Goal: Task Accomplishment & Management: Complete application form

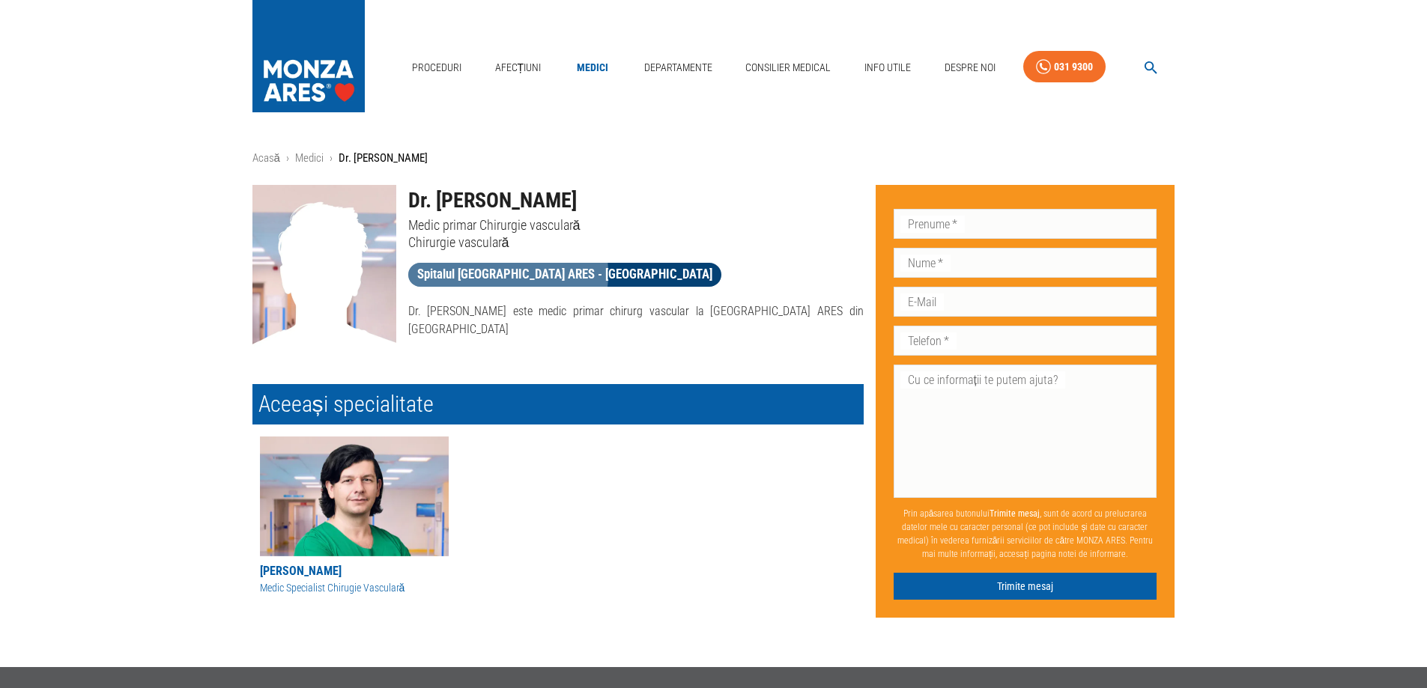
click at [491, 273] on span "Spitalul [GEOGRAPHIC_DATA] ARES - [GEOGRAPHIC_DATA]" at bounding box center [564, 274] width 313 height 19
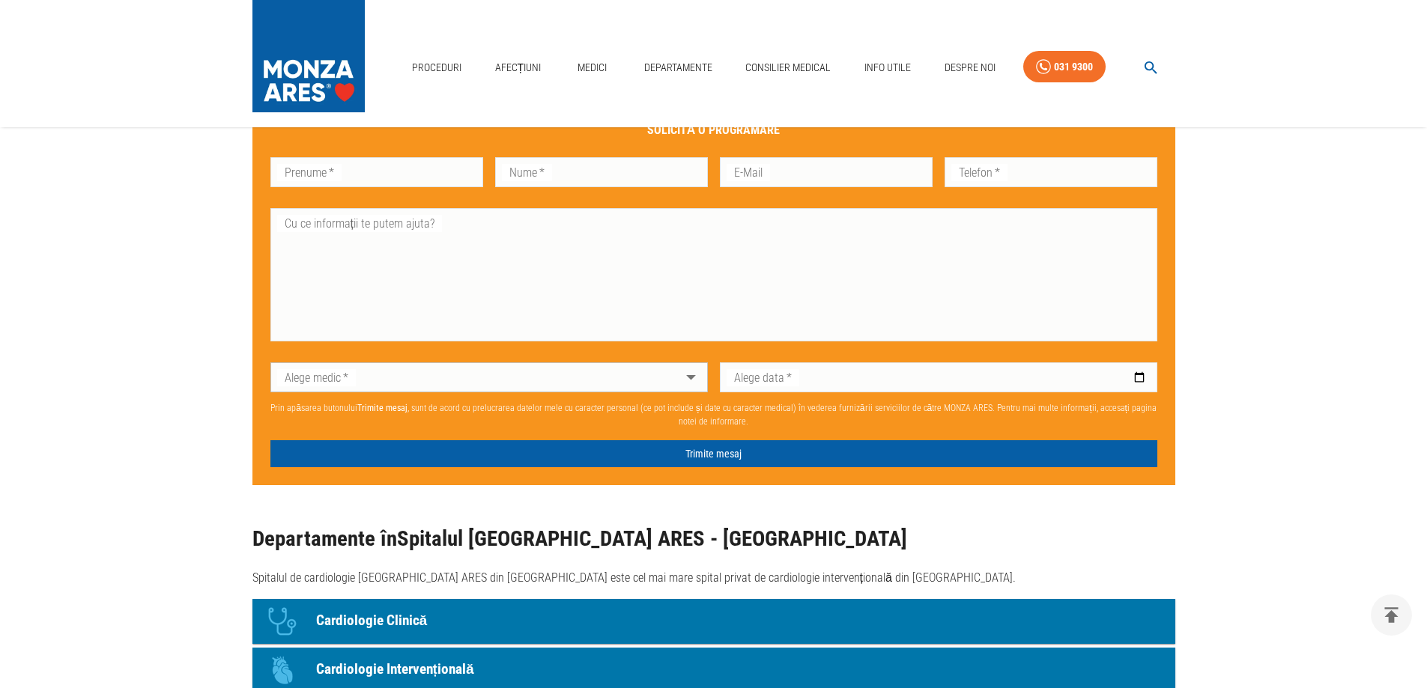
scroll to position [599, 0]
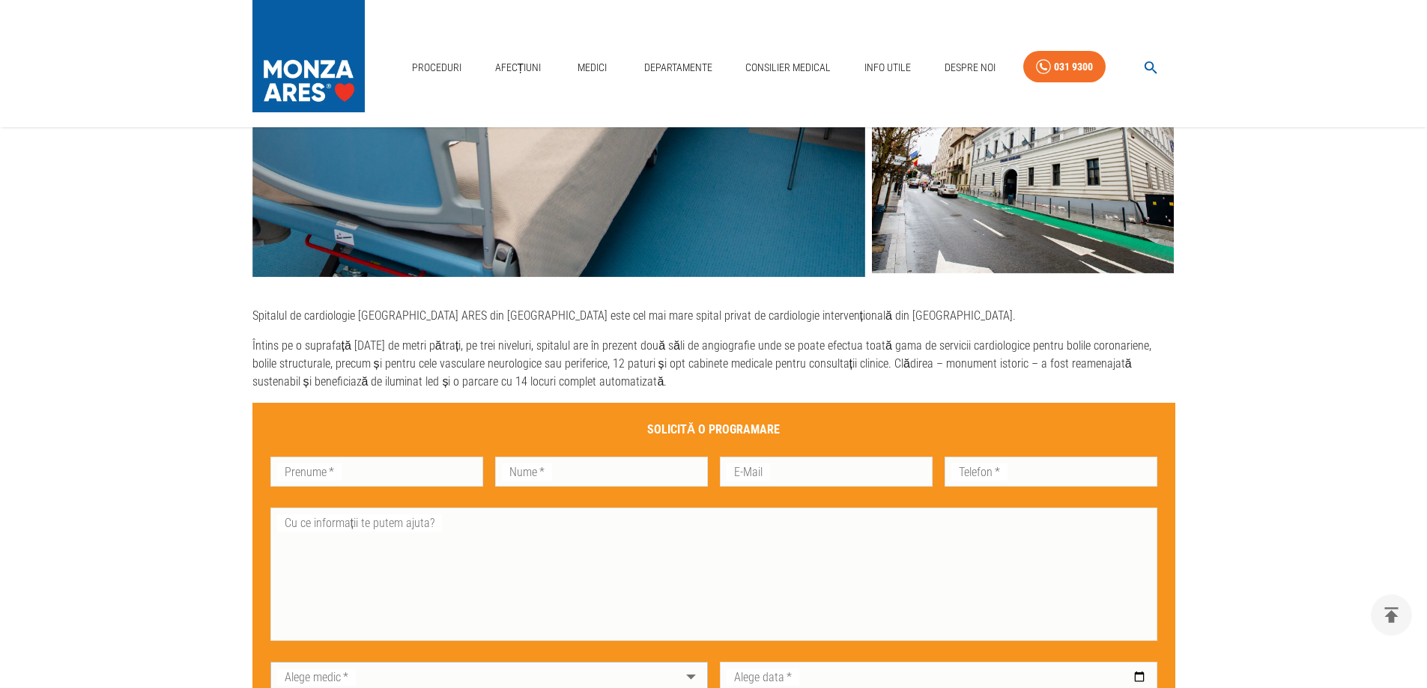
click at [315, 472] on div "Prenume   * Prenume   *" at bounding box center [376, 472] width 213 height 30
click at [315, 472] on input "Prenume   *" at bounding box center [376, 472] width 213 height 30
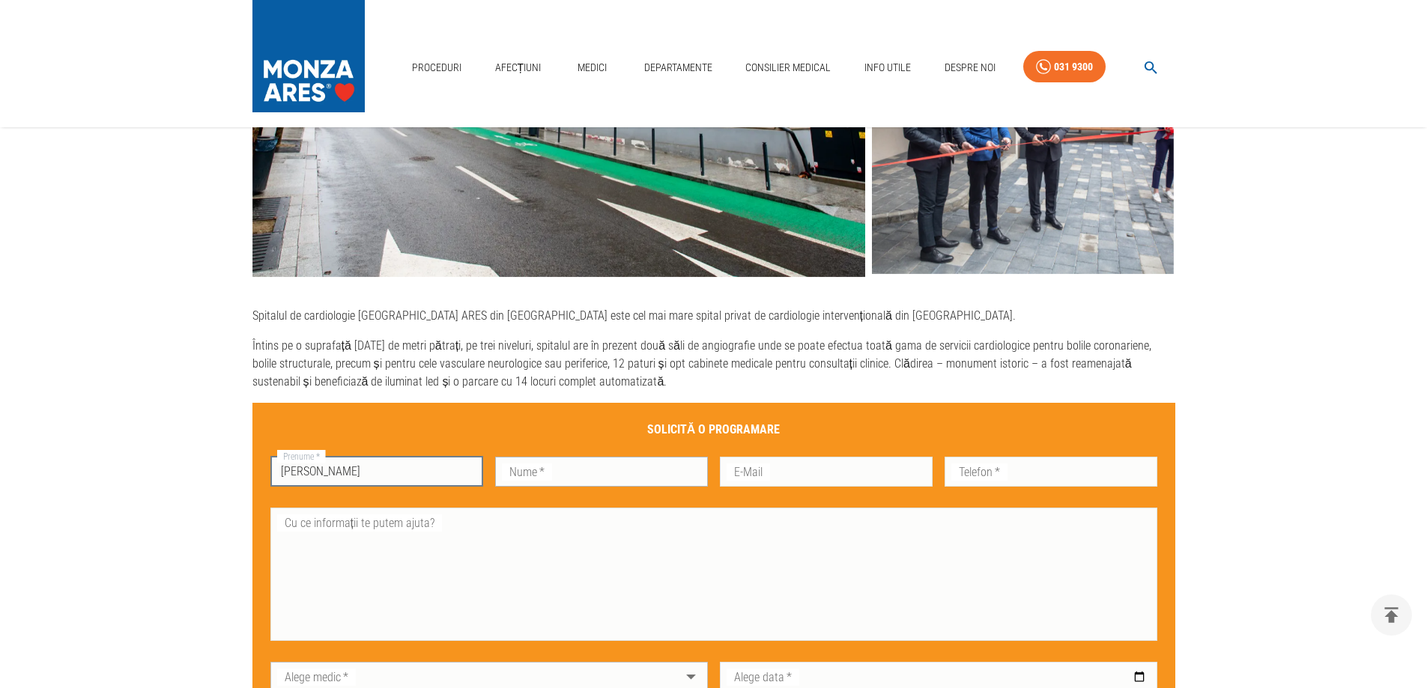
type input "[PERSON_NAME]"
click at [550, 470] on input "Nume   *" at bounding box center [601, 472] width 213 height 30
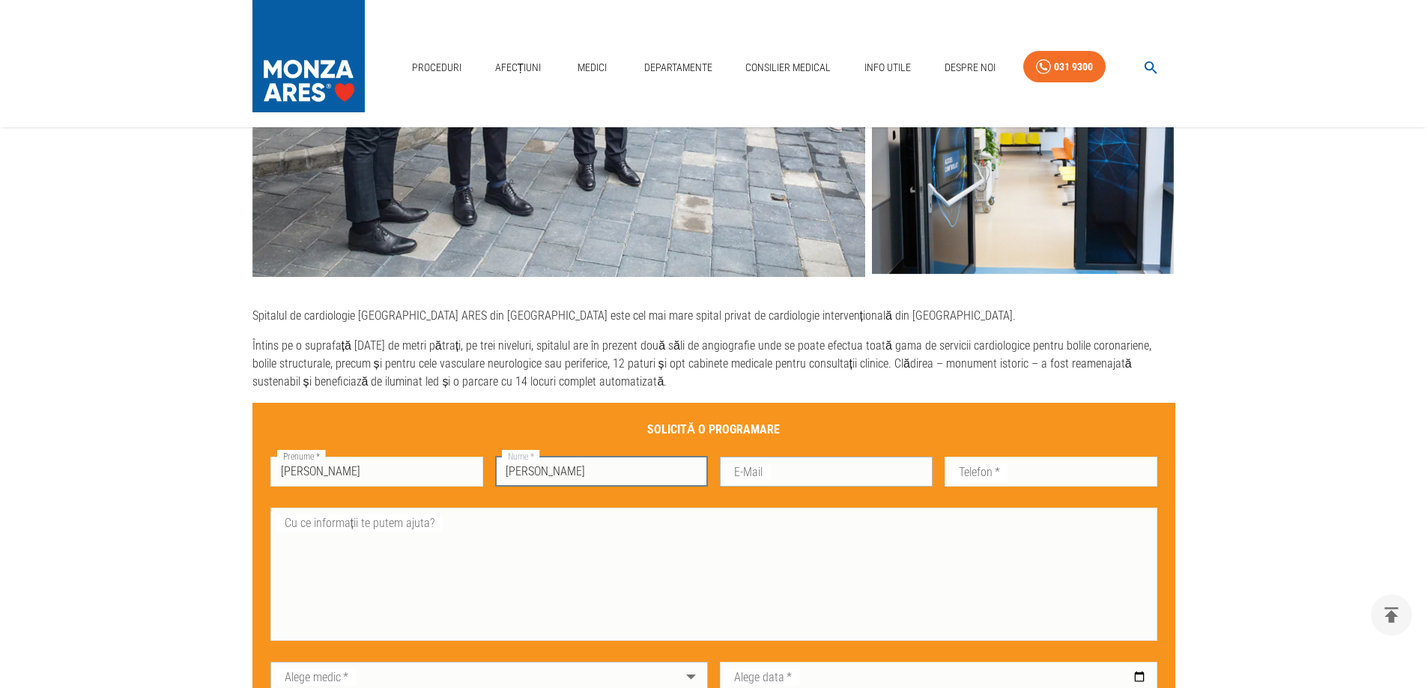
type input "[PERSON_NAME]"
click at [775, 476] on input "E-Mail" at bounding box center [826, 472] width 213 height 30
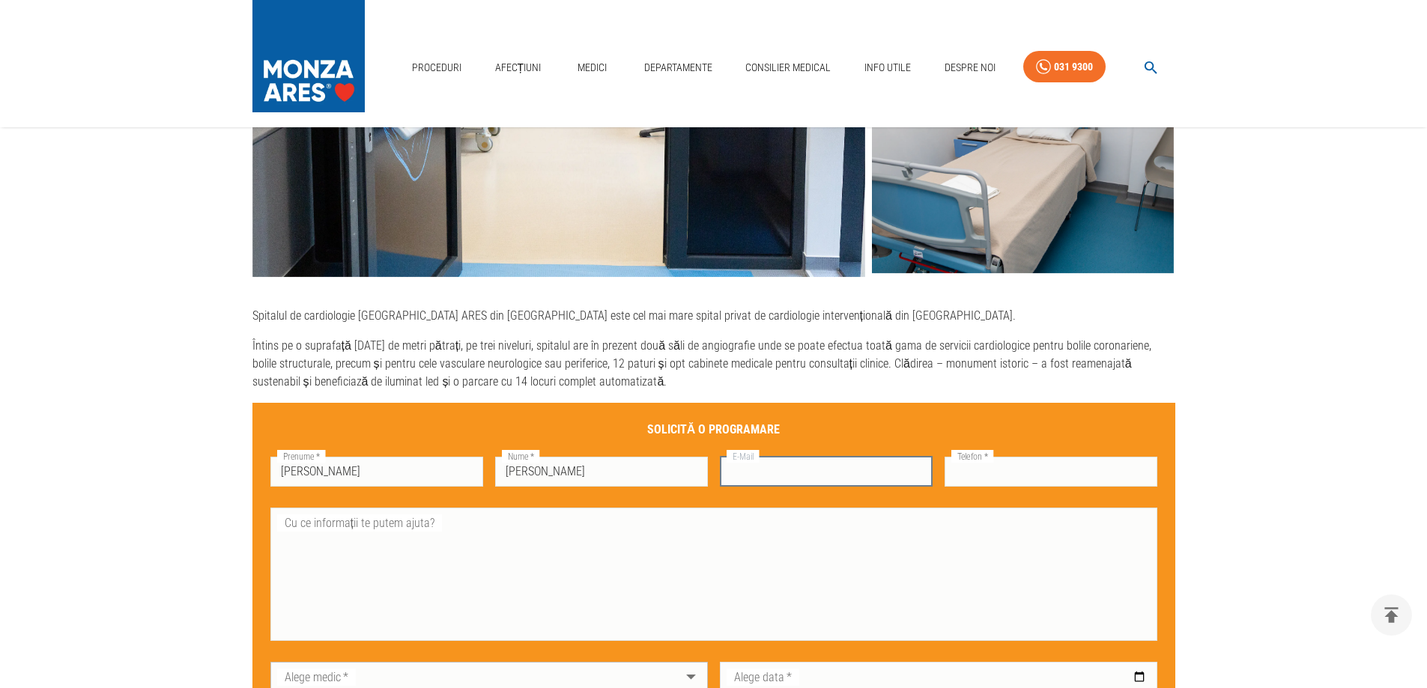
type input "[EMAIL_ADDRESS][DOMAIN_NAME]"
type input "0740016200"
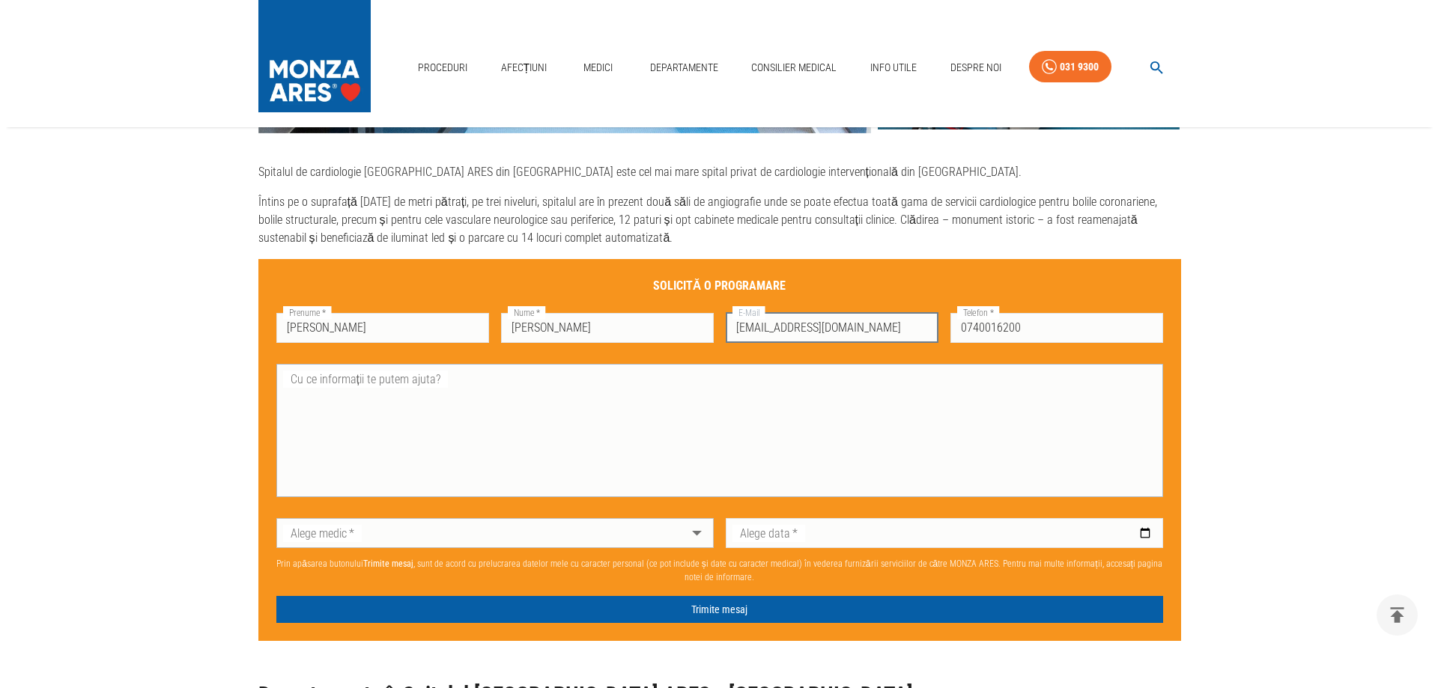
scroll to position [749, 0]
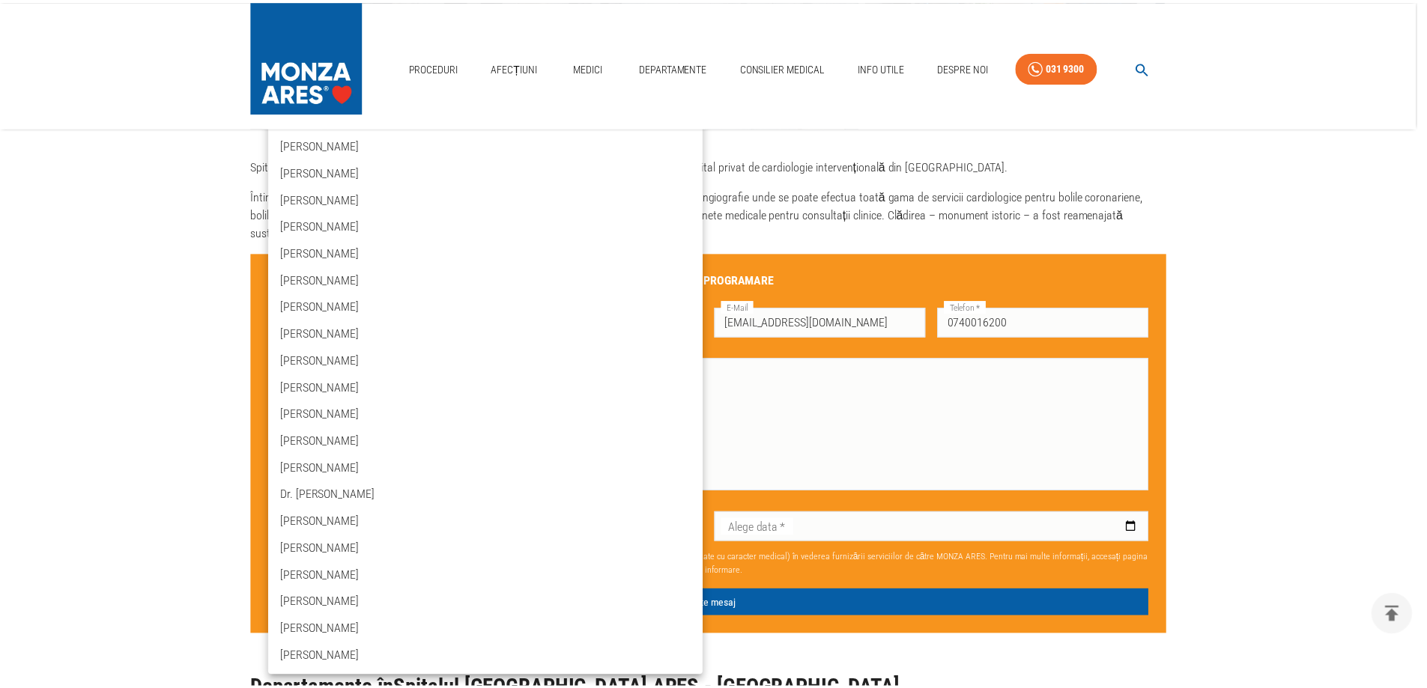
scroll to position [974, 0]
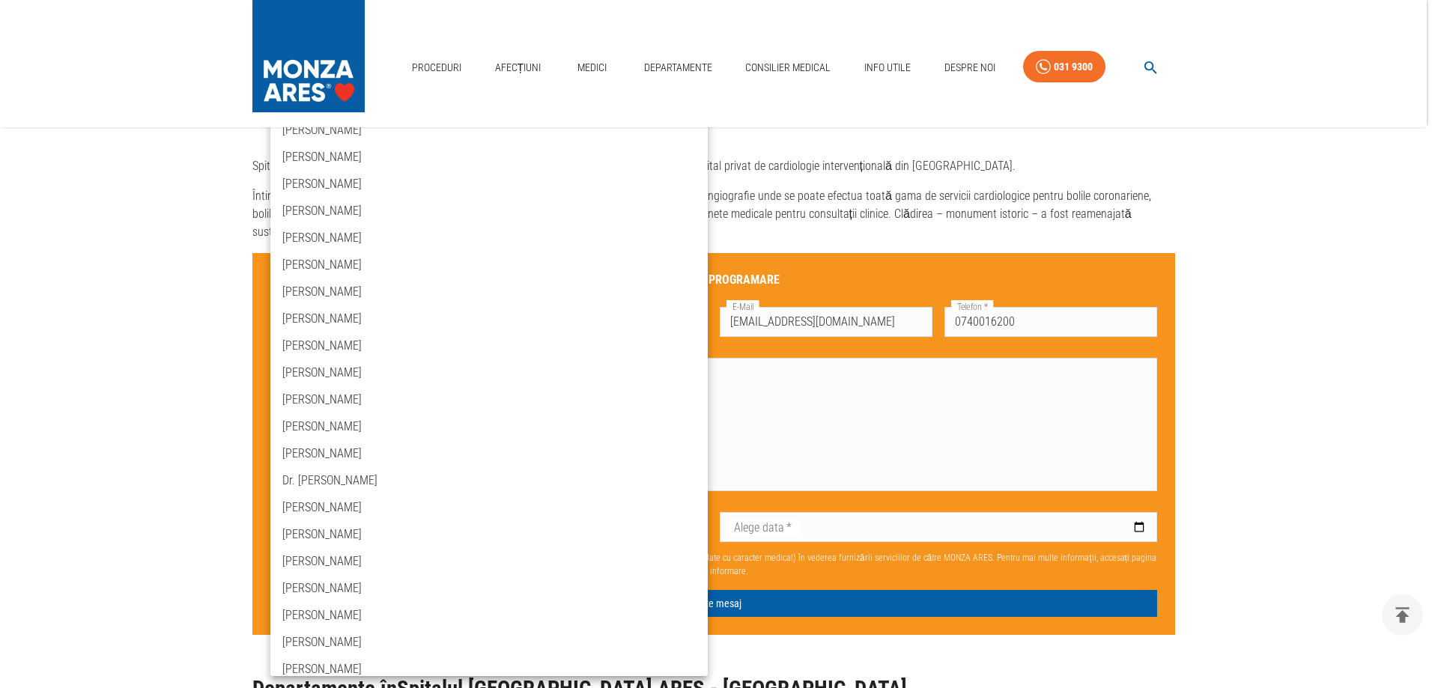
click at [398, 480] on li "Dr. [PERSON_NAME]" at bounding box center [488, 480] width 437 height 27
type input "dr-[PERSON_NAME]"
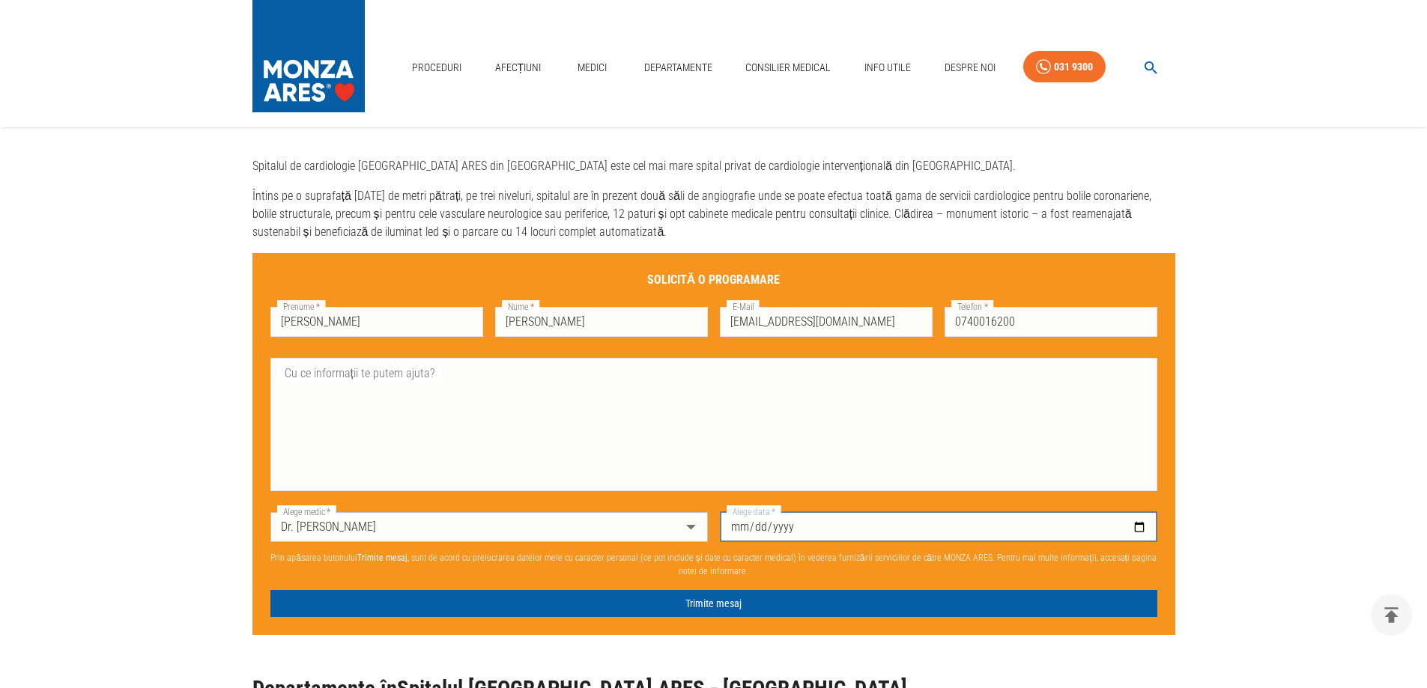
click at [834, 526] on input "Alege data   *" at bounding box center [938, 527] width 437 height 30
click at [732, 524] on input "Alege data   *" at bounding box center [938, 527] width 437 height 30
type input "[DATE]"
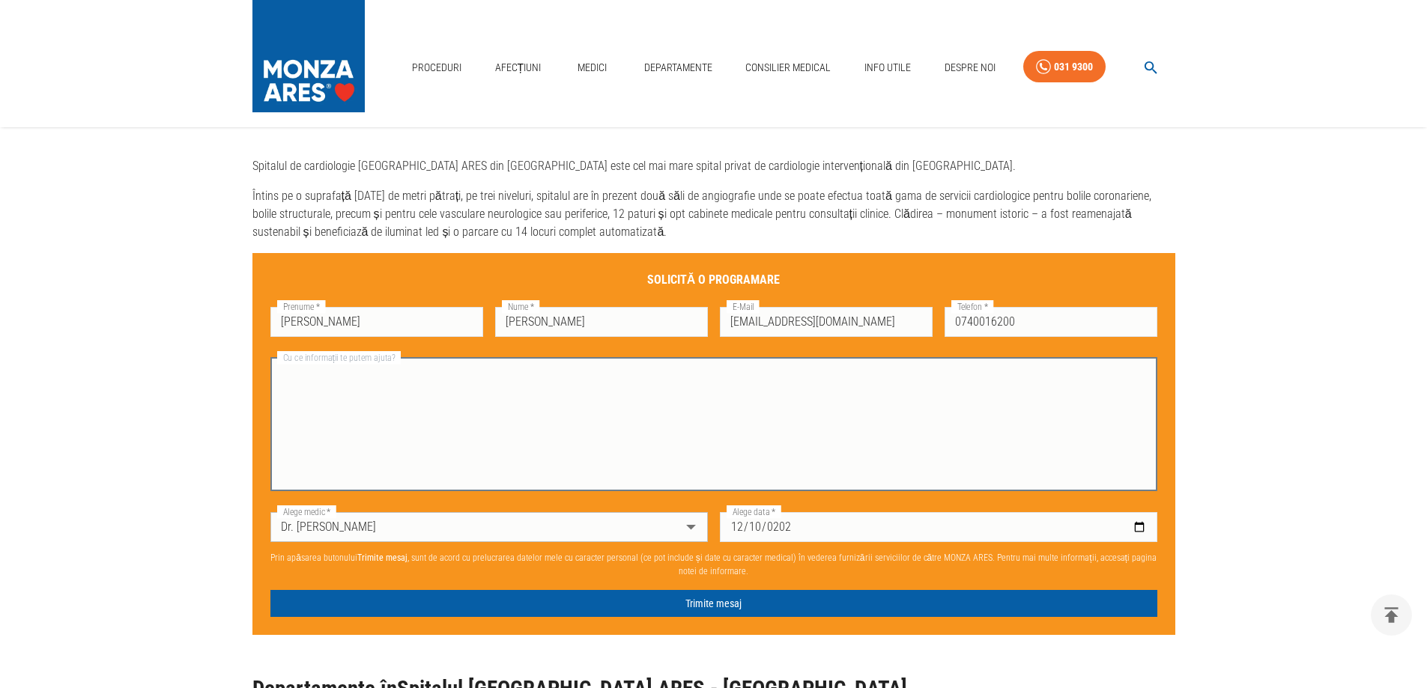
click at [327, 374] on textarea "Cu ce informații te putem ajuta?" at bounding box center [714, 424] width 866 height 121
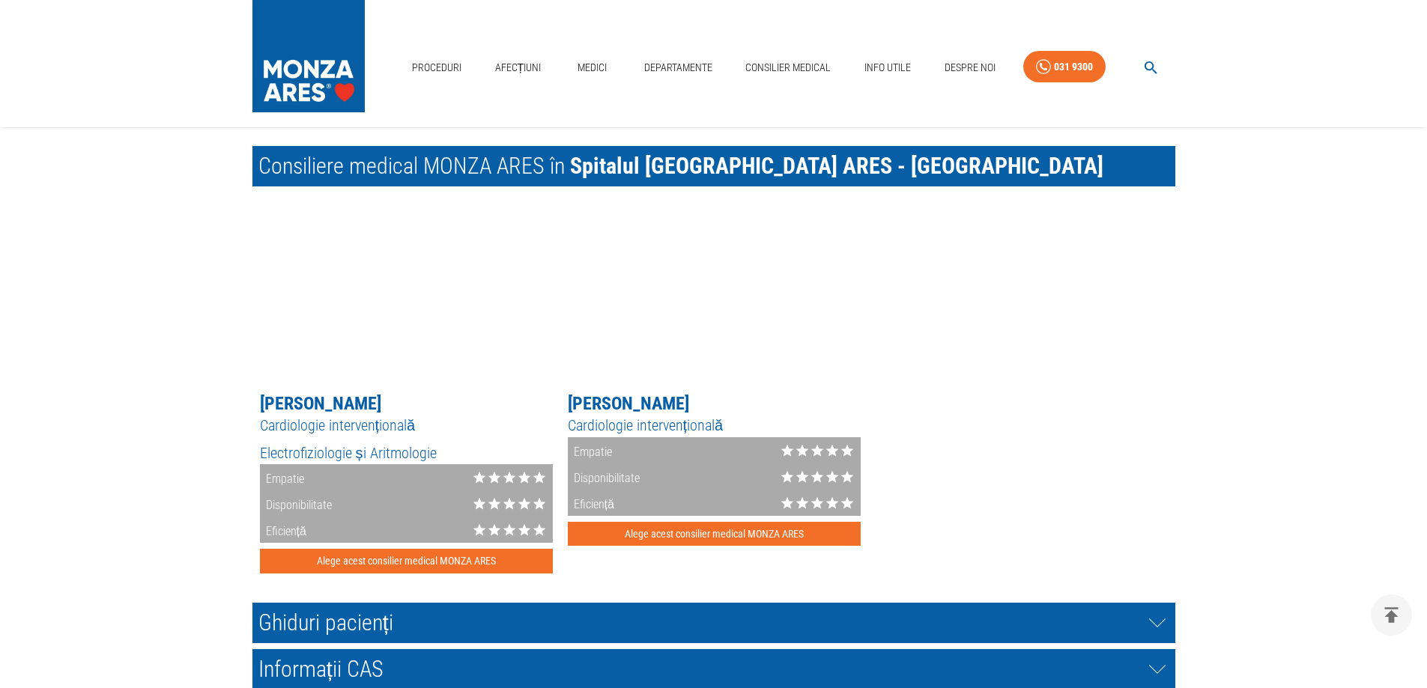
scroll to position [2846, 0]
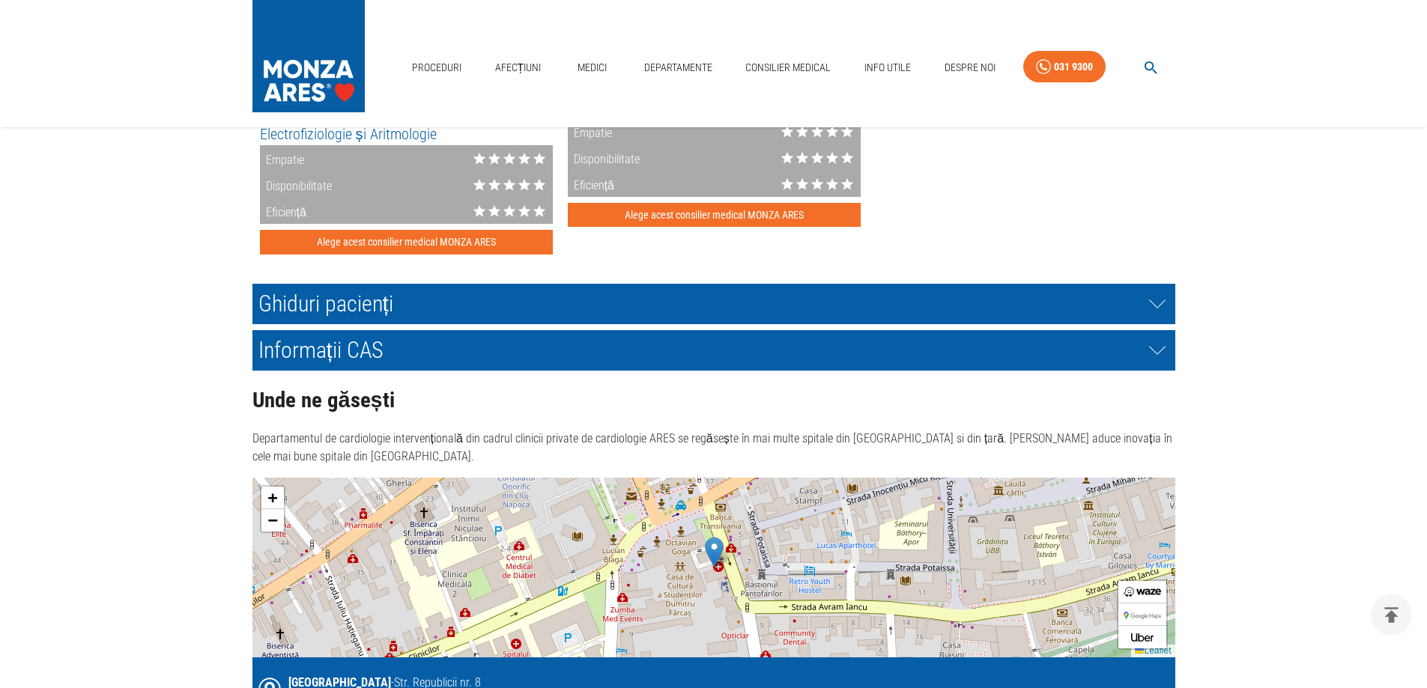
type textarea "Consult in vederea recomandarii de bypass membre inferioare"
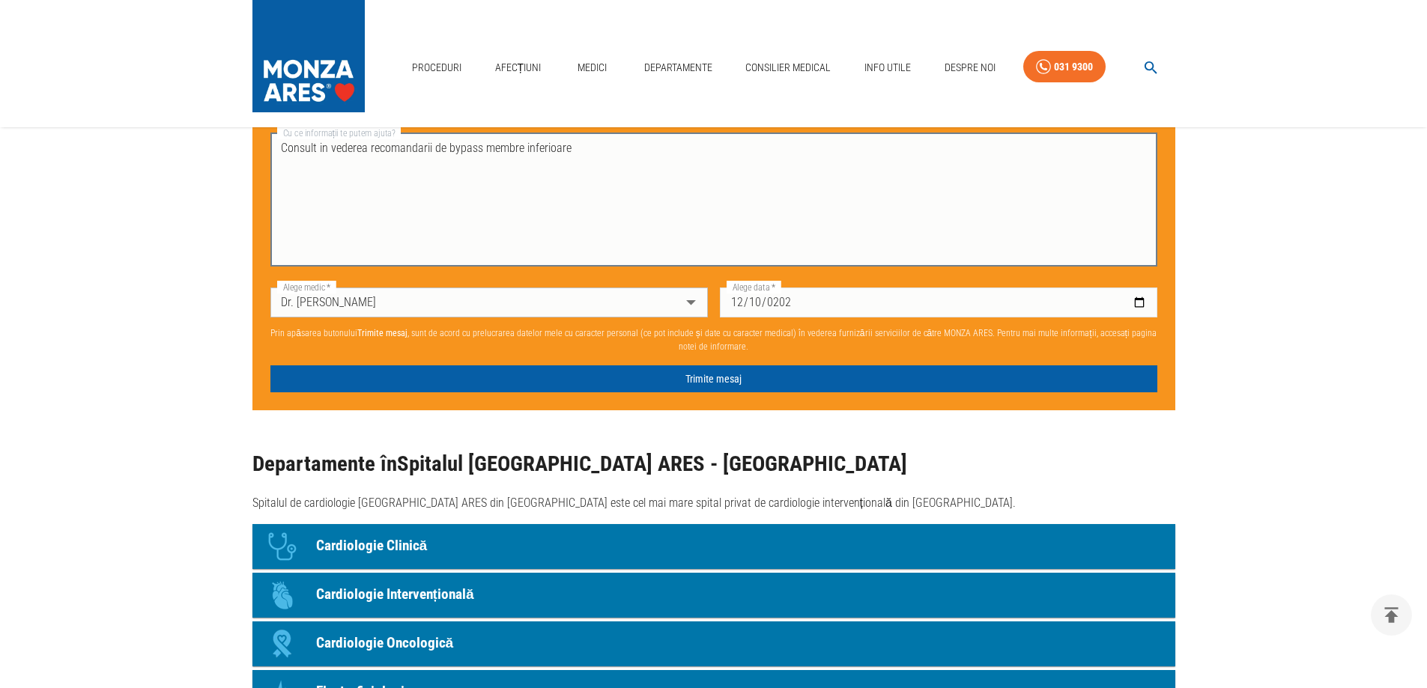
scroll to position [824, 0]
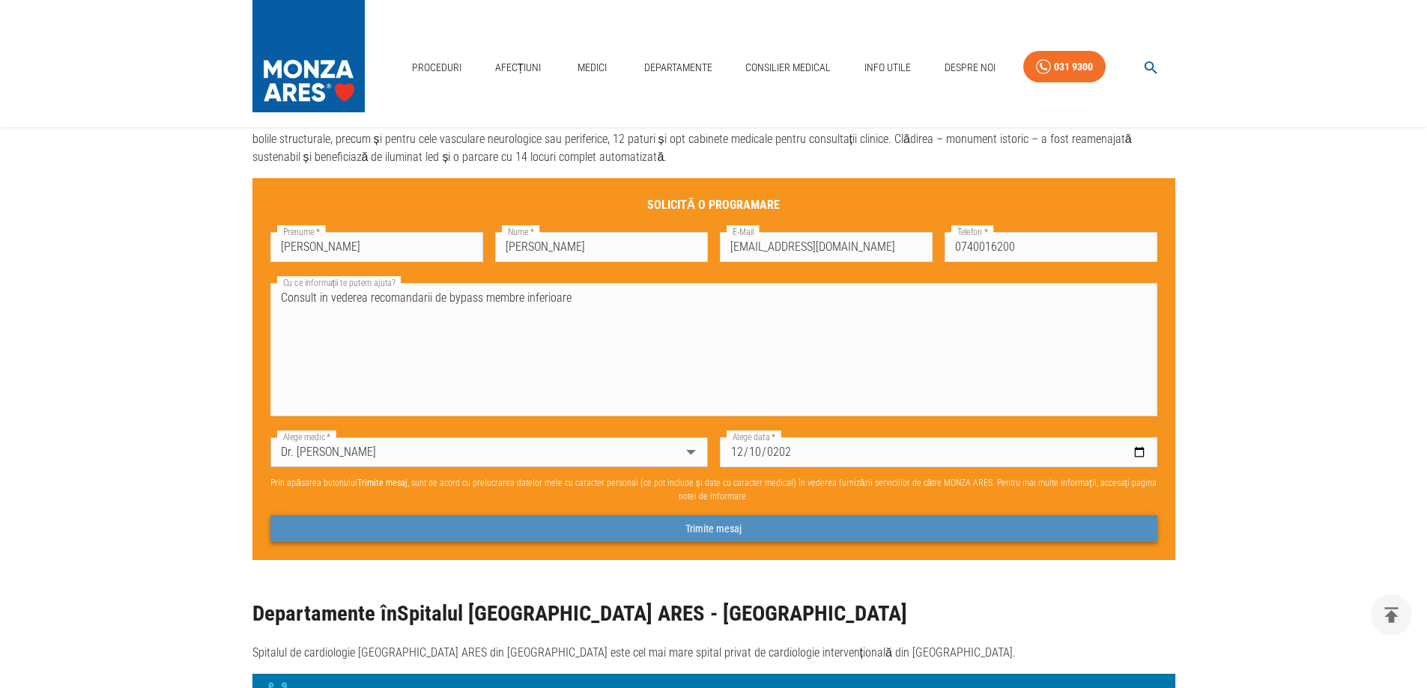
click at [731, 527] on button "Trimite mesaj" at bounding box center [713, 529] width 887 height 28
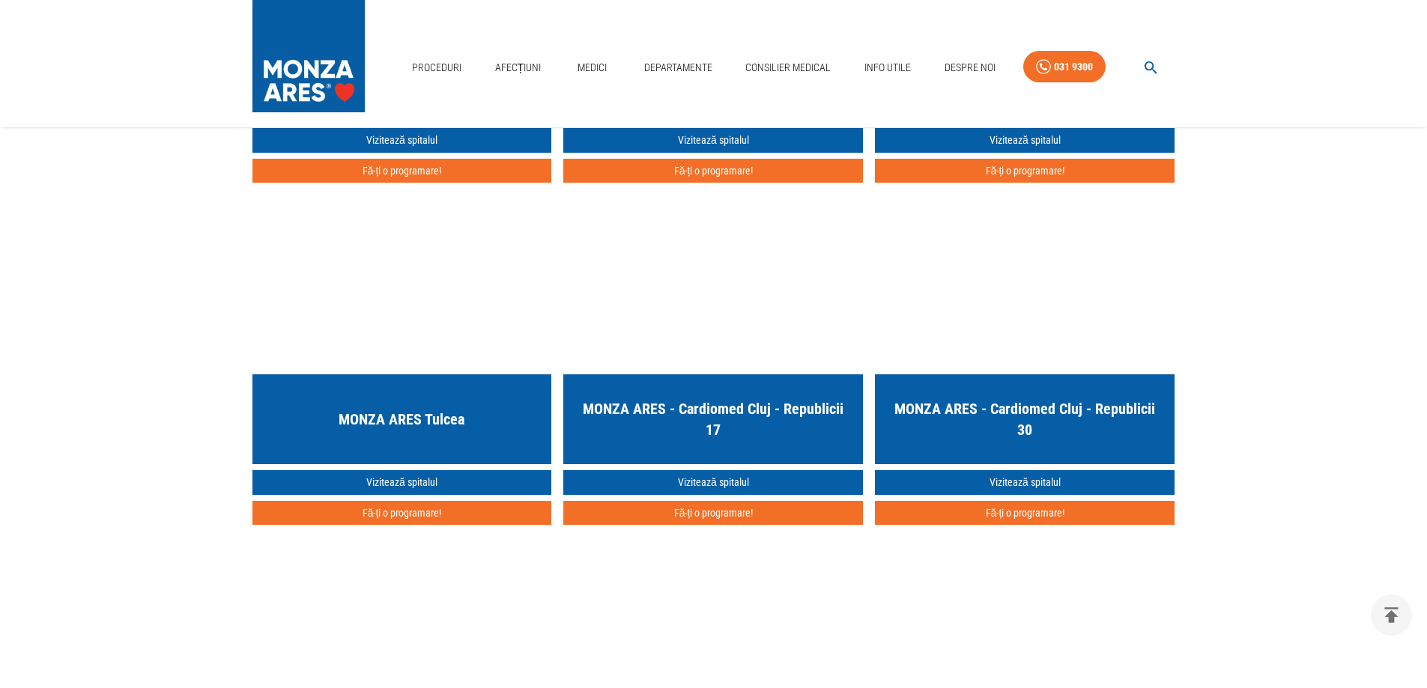
scroll to position [3820, 0]
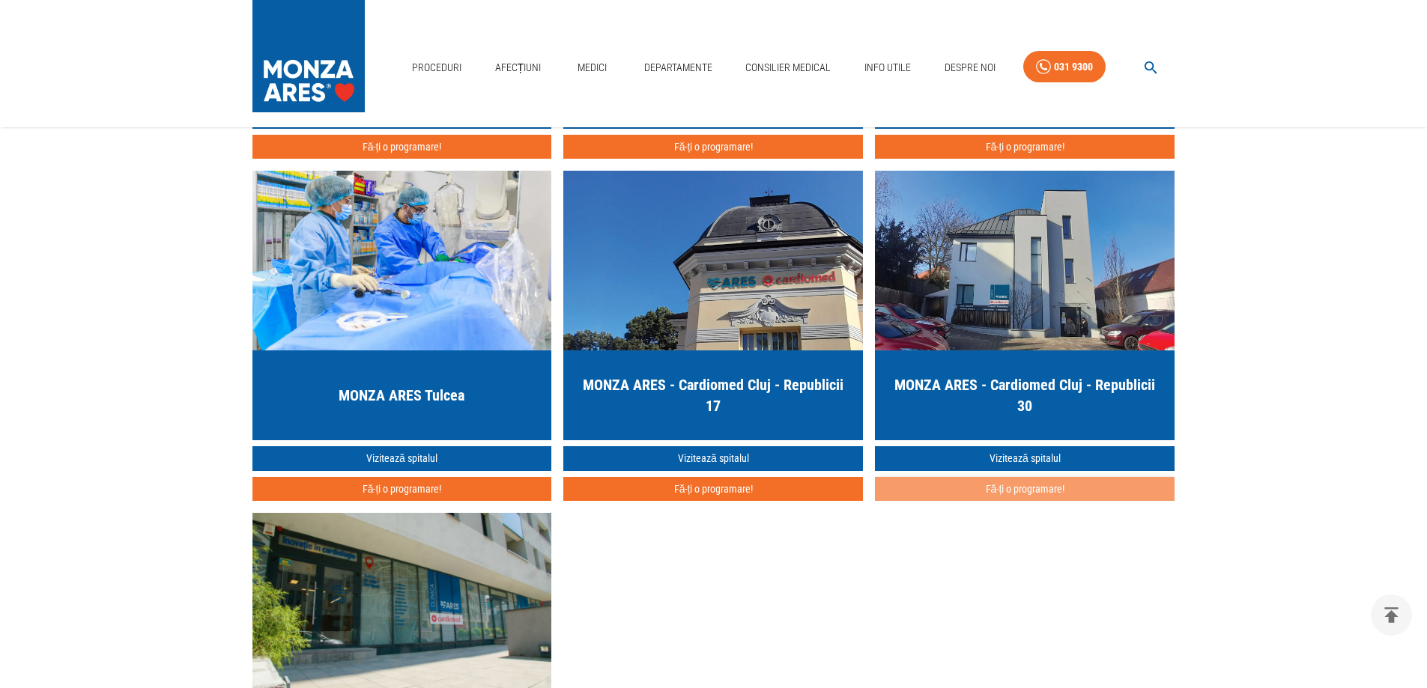
click at [1036, 485] on button "Fă-ți o programare!" at bounding box center [1025, 489] width 300 height 25
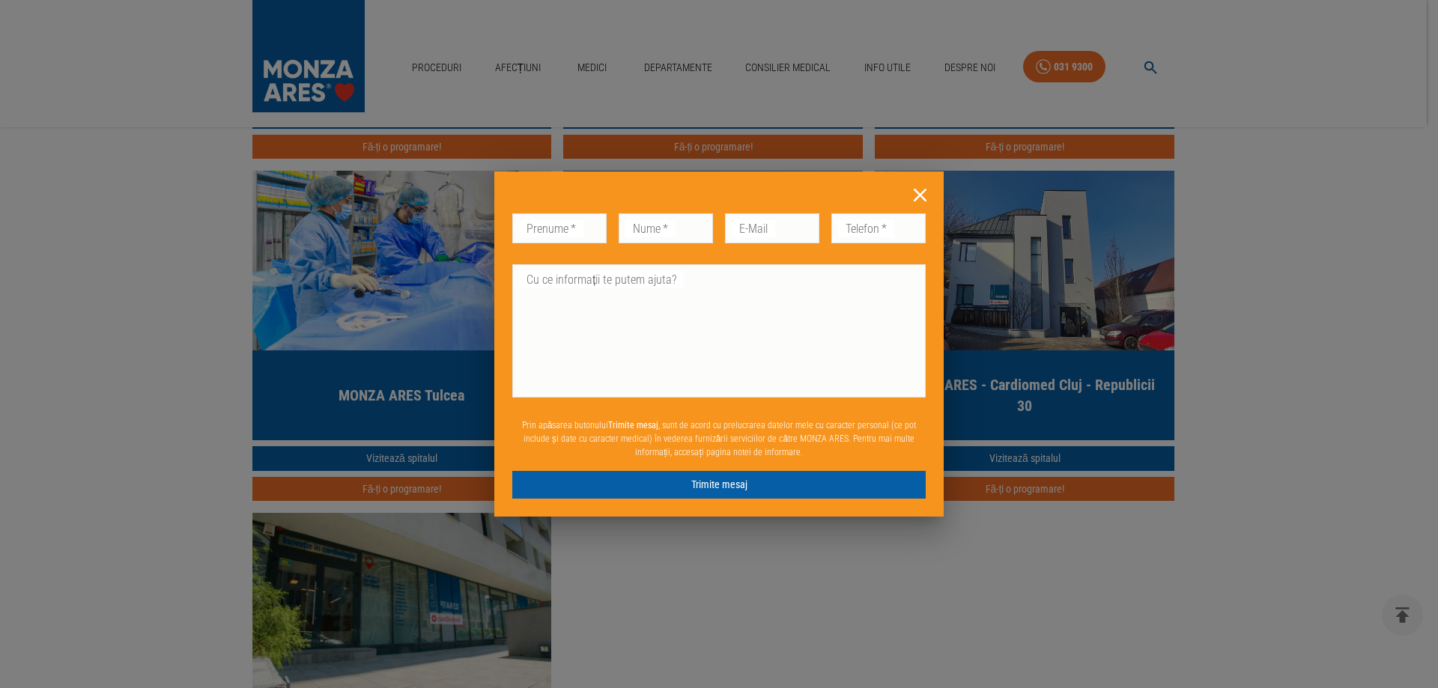
click at [922, 197] on icon at bounding box center [920, 195] width 13 height 13
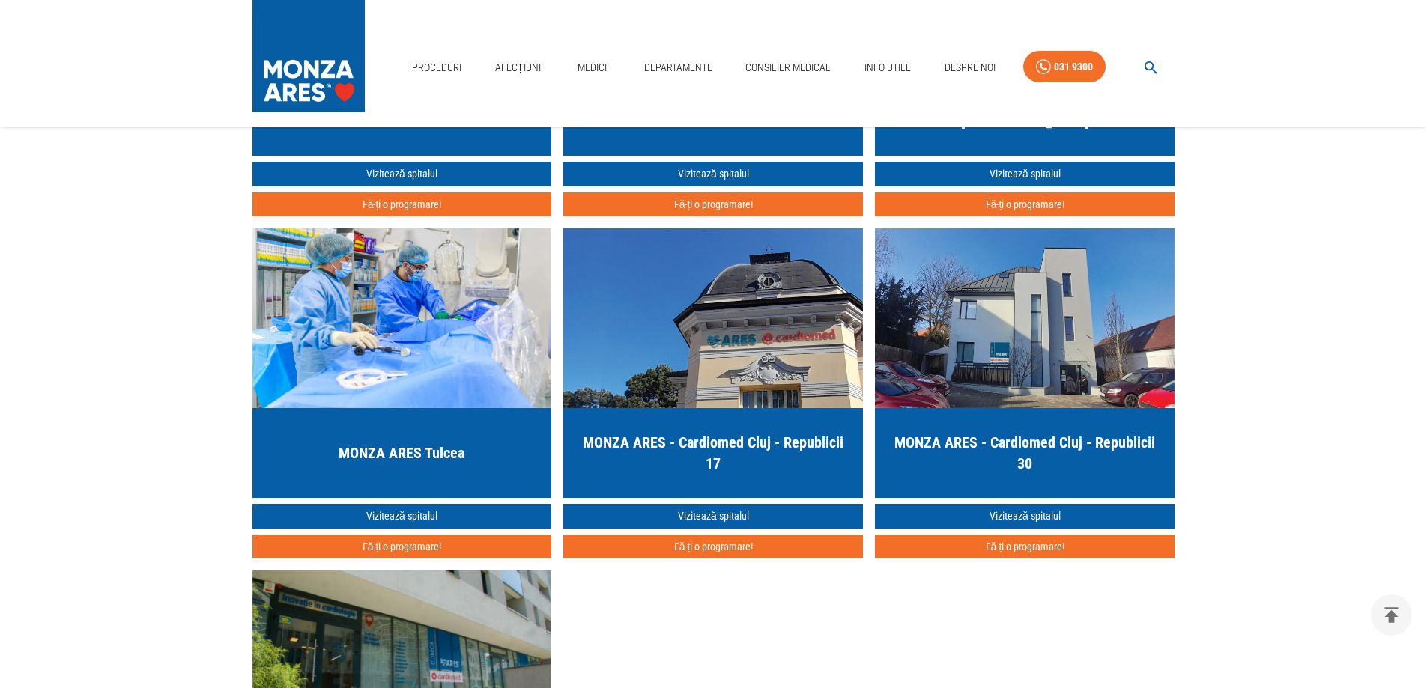
scroll to position [3745, 0]
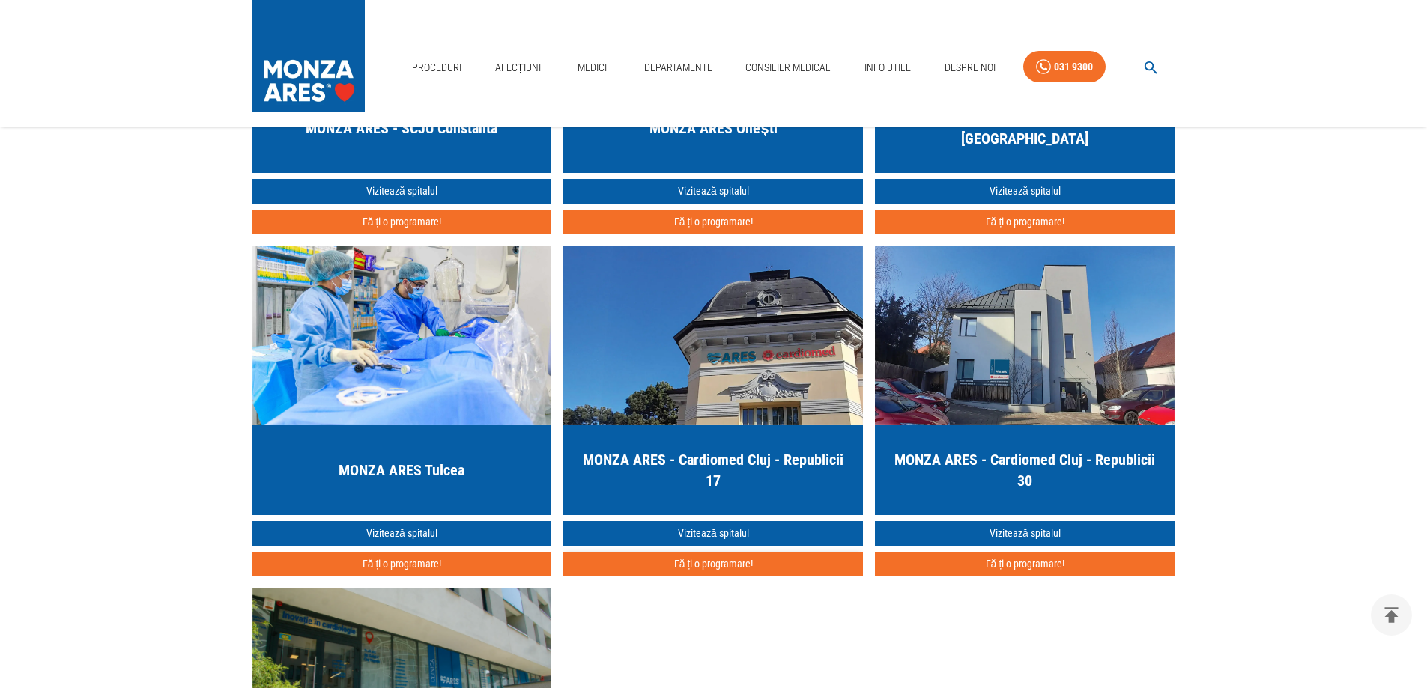
click at [712, 557] on button "Fă-ți o programare!" at bounding box center [713, 564] width 300 height 25
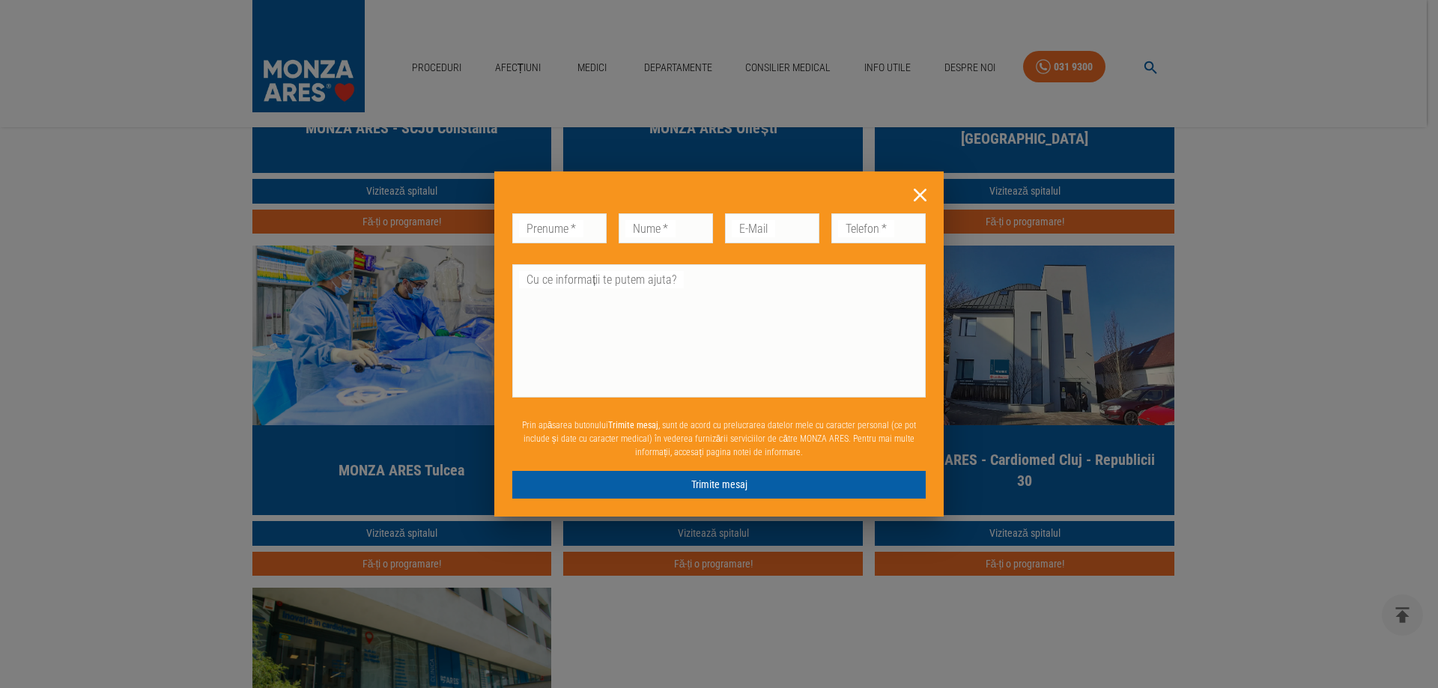
click at [915, 191] on icon at bounding box center [920, 195] width 23 height 23
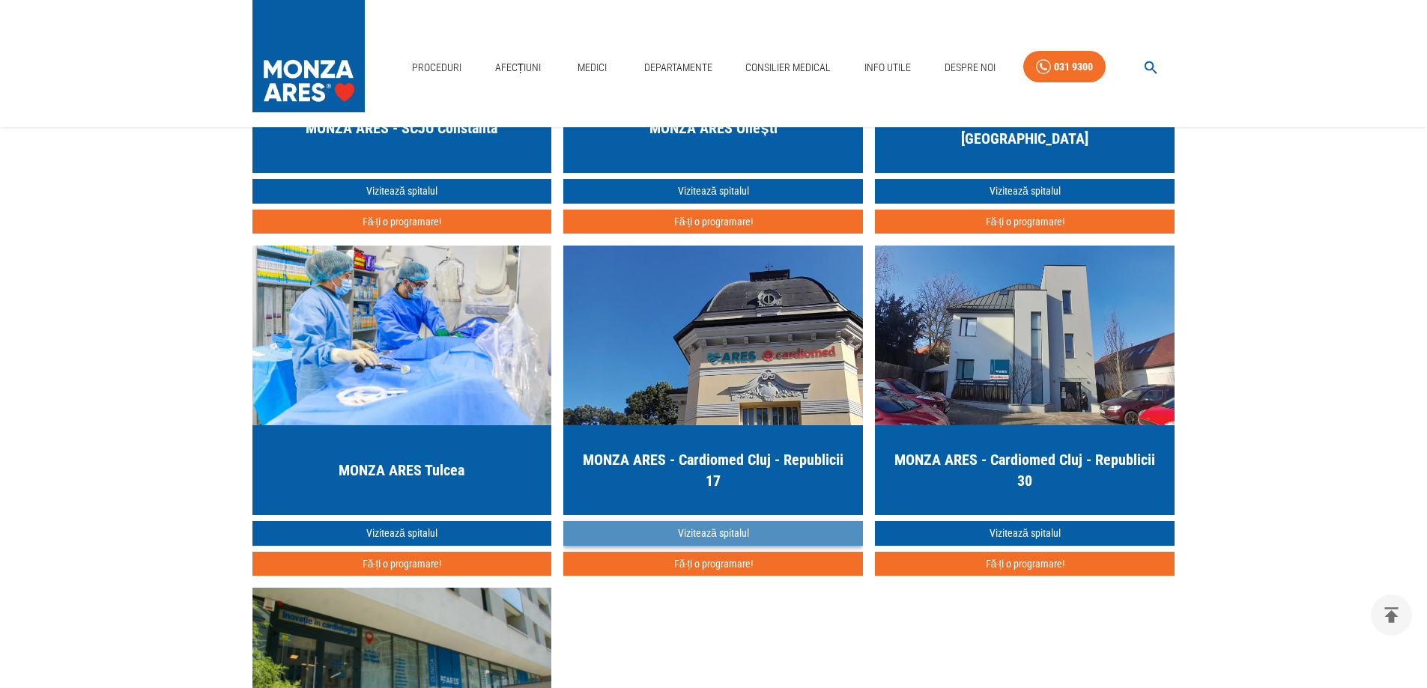
click at [739, 527] on link "Vizitează spitalul" at bounding box center [713, 533] width 300 height 25
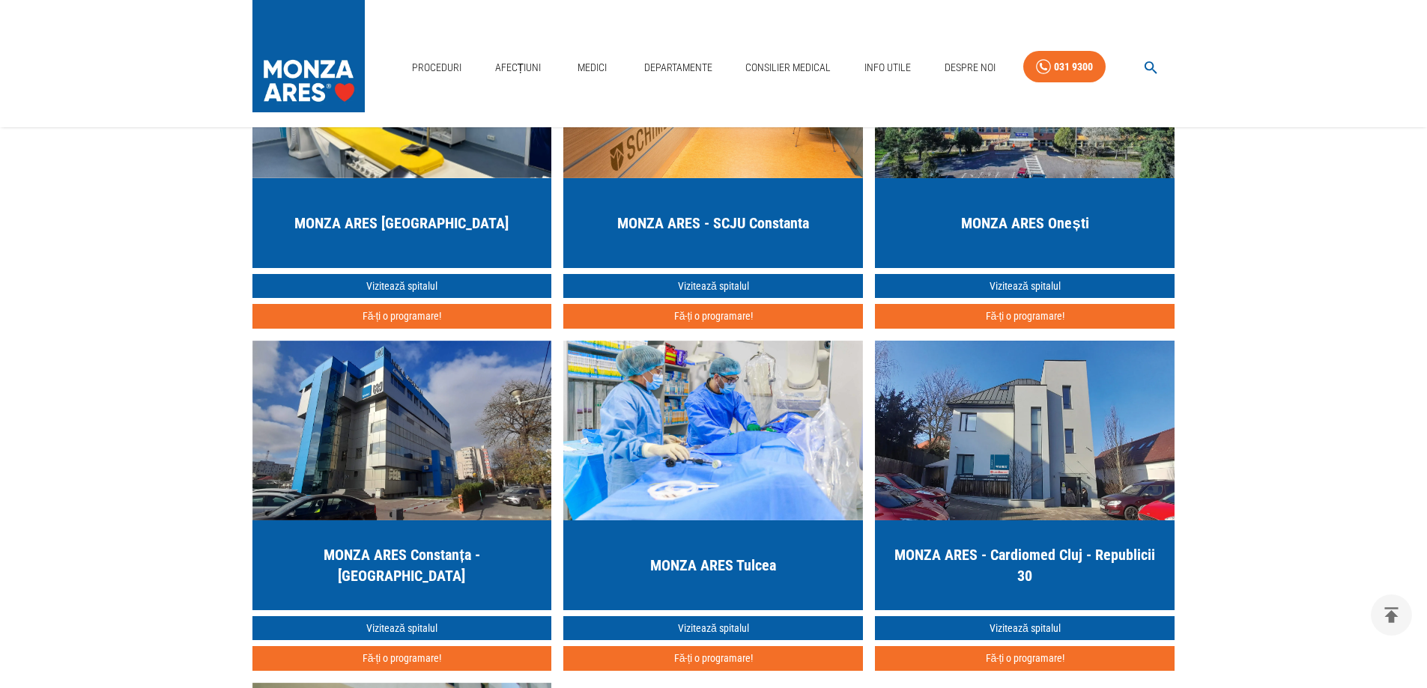
scroll to position [2547, 0]
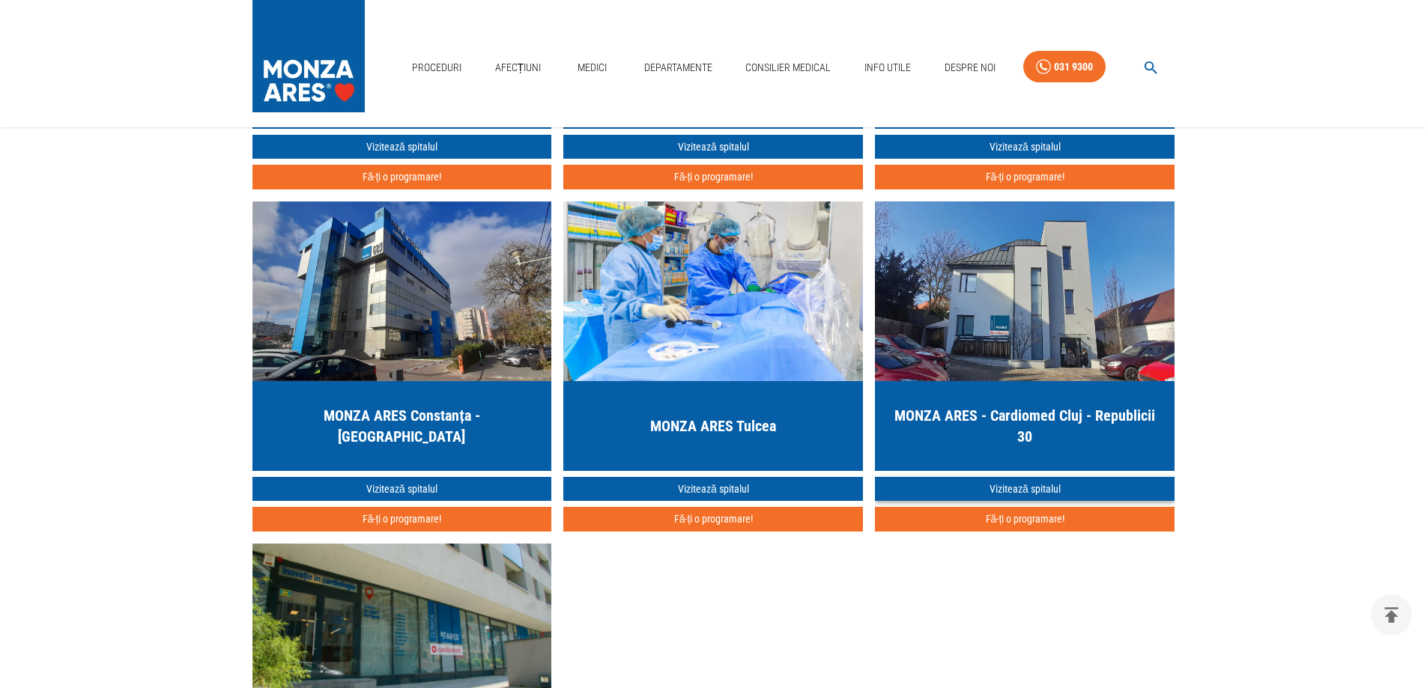
click at [1028, 490] on link "Vizitează spitalul" at bounding box center [1025, 489] width 300 height 25
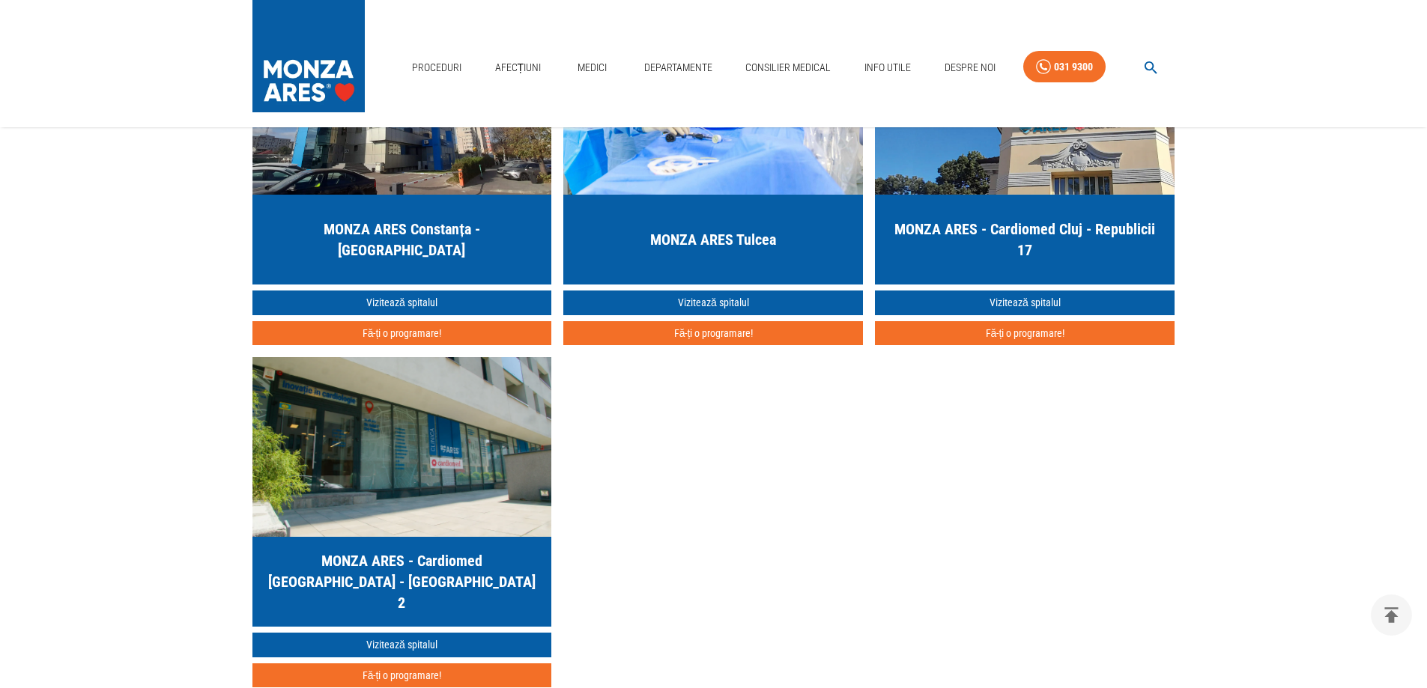
scroll to position [2547, 0]
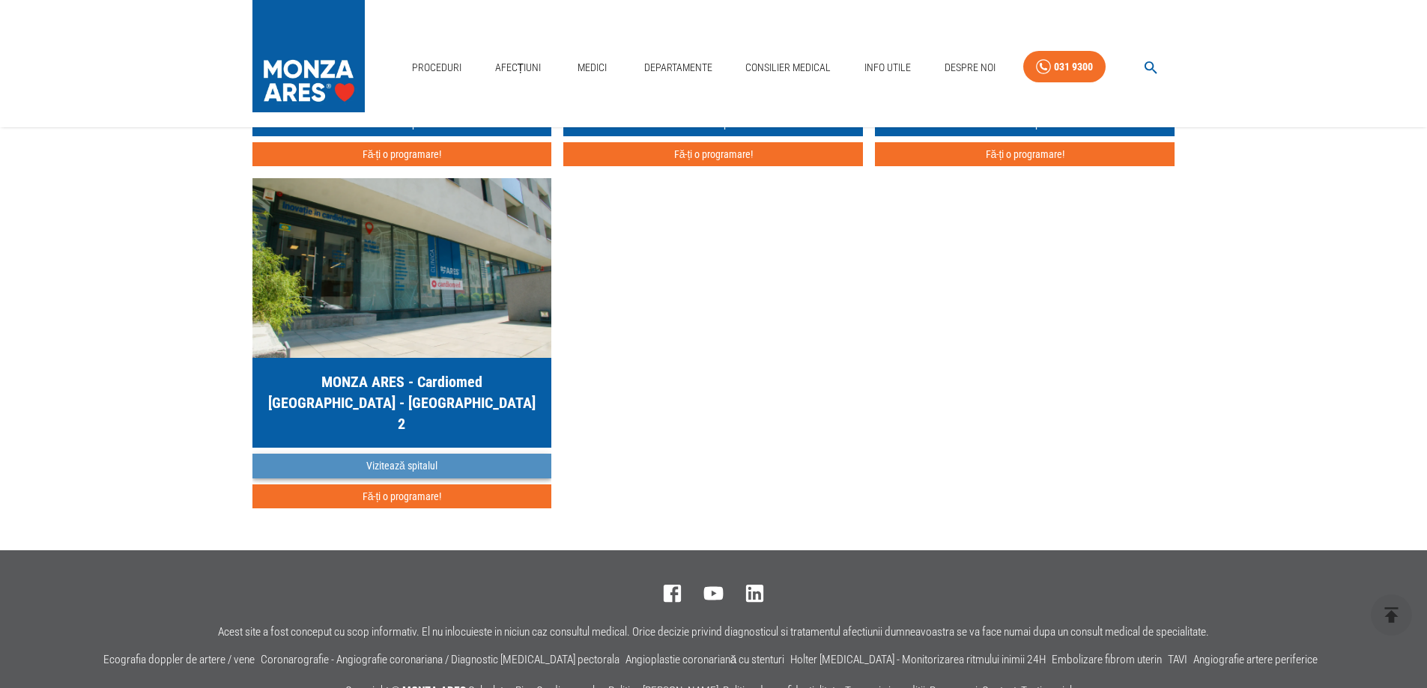
click at [390, 464] on link "Vizitează spitalul" at bounding box center [402, 466] width 300 height 25
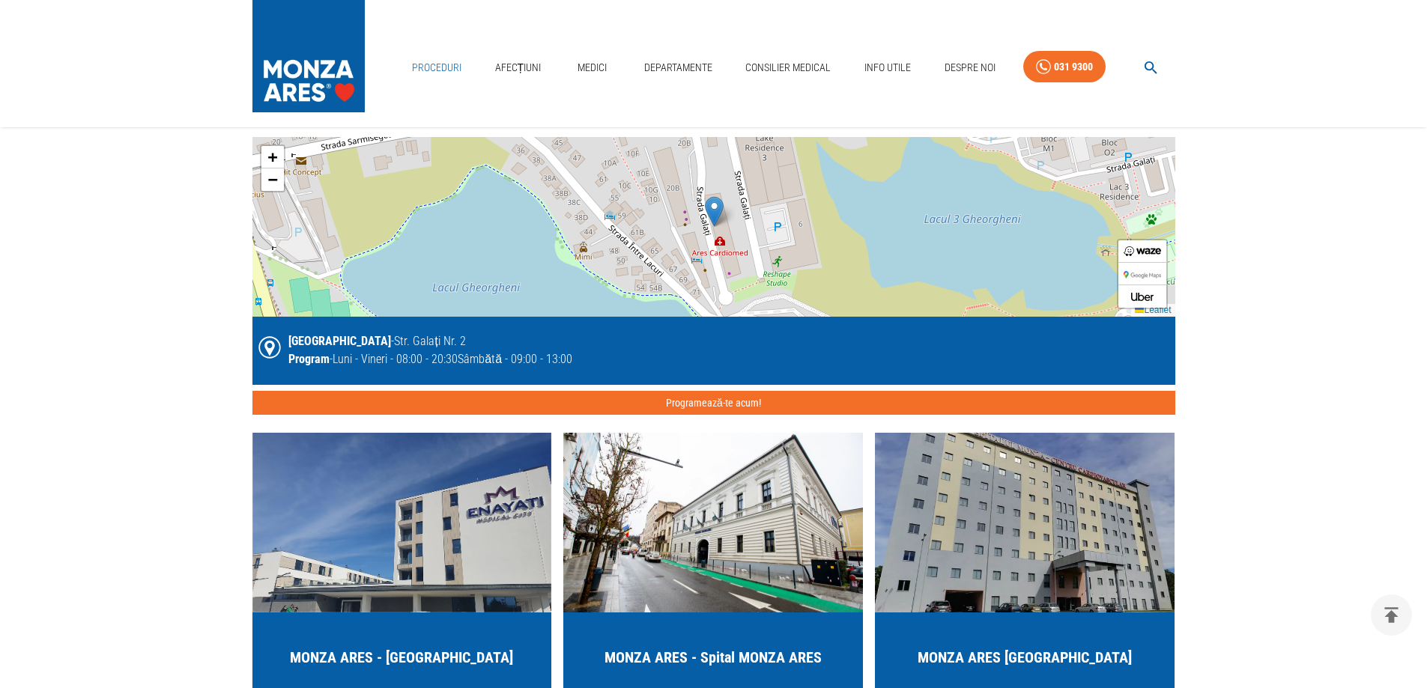
scroll to position [1273, 0]
